Goal: Information Seeking & Learning: Learn about a topic

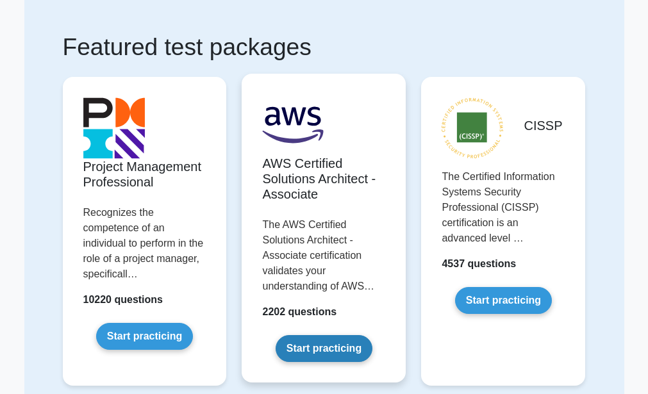
scroll to position [128, 0]
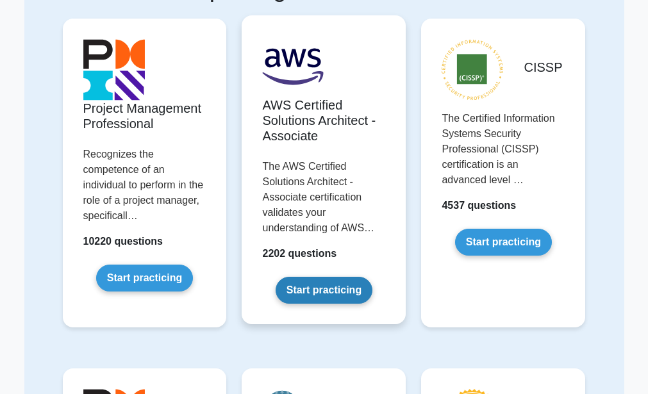
click at [314, 283] on link "Start practicing" at bounding box center [324, 290] width 97 height 27
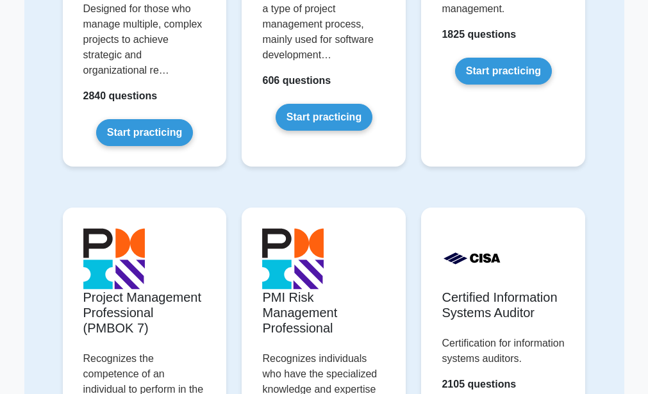
scroll to position [952, 0]
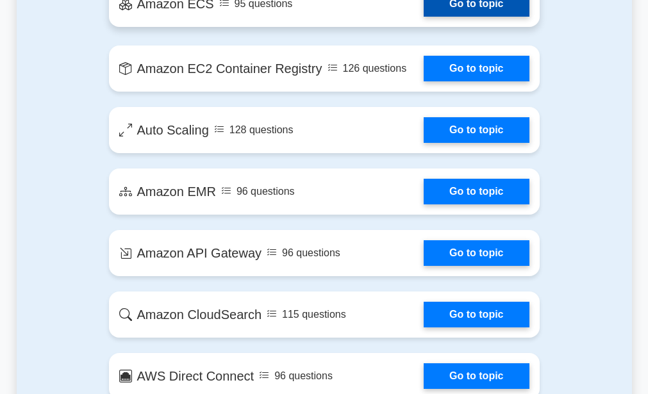
scroll to position [2074, 0]
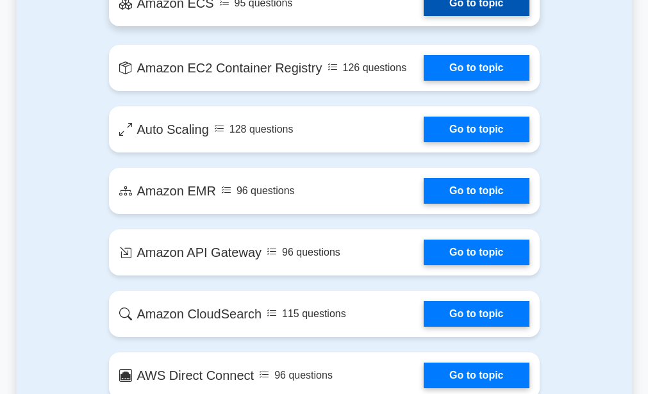
click at [455, 7] on link "Go to topic" at bounding box center [476, 3] width 105 height 26
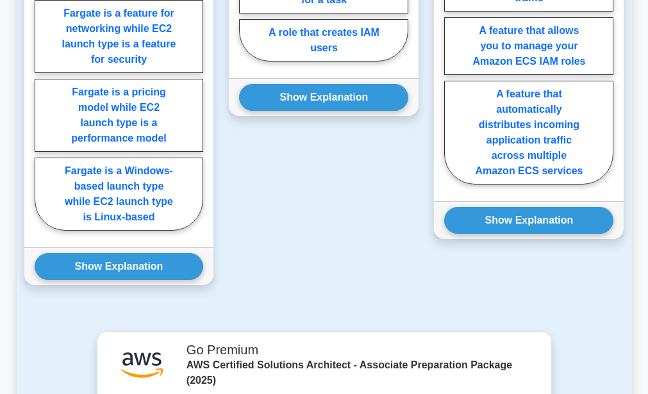
scroll to position [1346, 0]
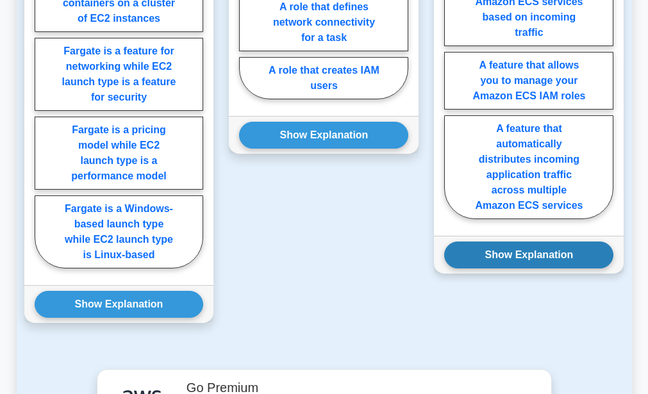
click at [512, 242] on button "Show Explanation" at bounding box center [528, 255] width 169 height 27
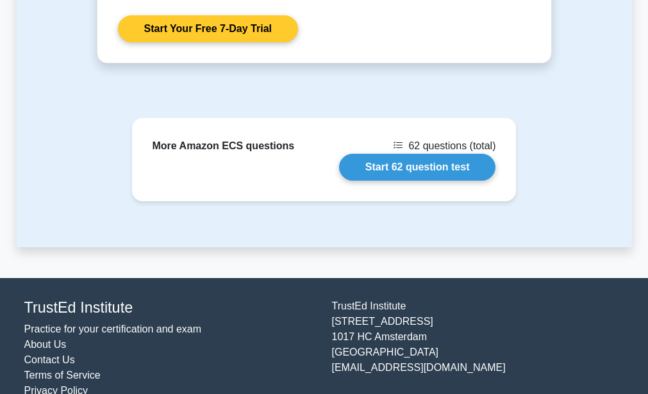
scroll to position [2126, 0]
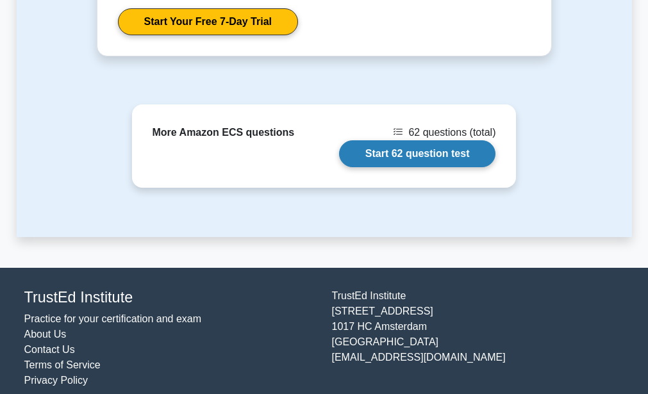
click at [399, 140] on link "Start 62 question test" at bounding box center [417, 153] width 157 height 27
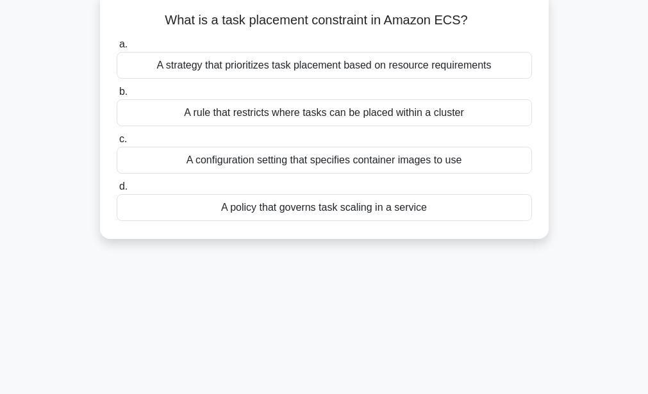
scroll to position [64, 0]
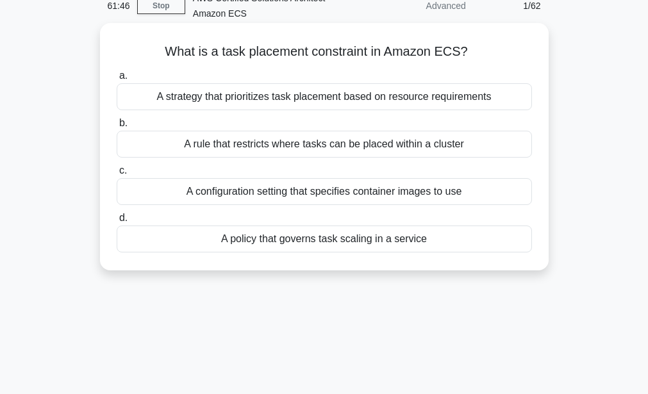
click at [234, 242] on div "A policy that governs task scaling in a service" at bounding box center [324, 239] width 415 height 27
click at [117, 222] on input "d. A policy that governs task scaling in a service" at bounding box center [117, 218] width 0 height 8
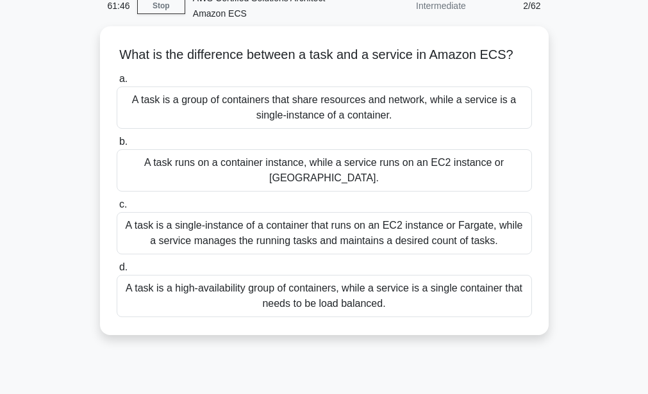
scroll to position [0, 0]
